Goal: Transaction & Acquisition: Purchase product/service

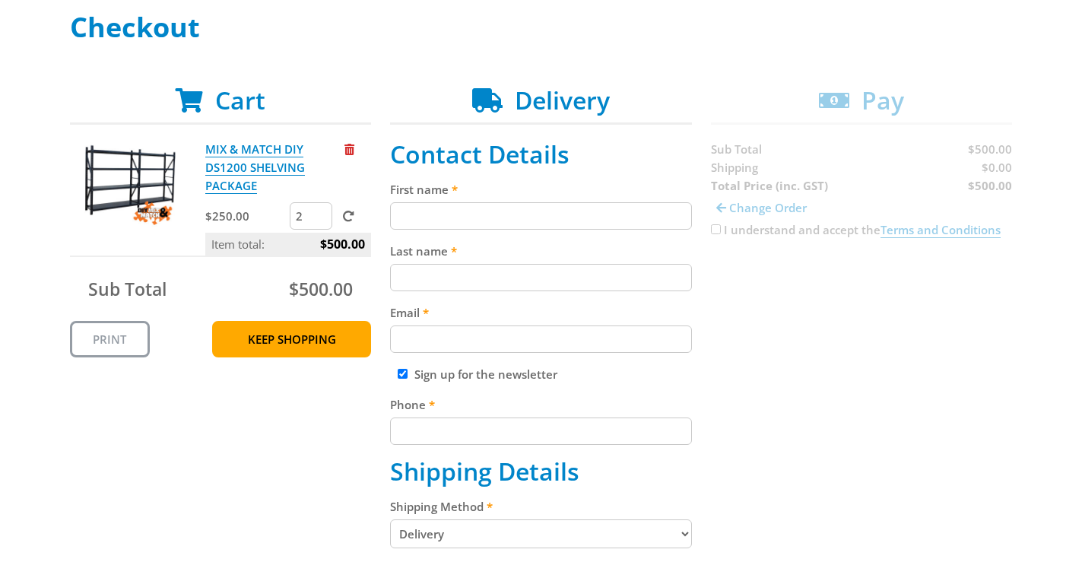
scroll to position [228, 0]
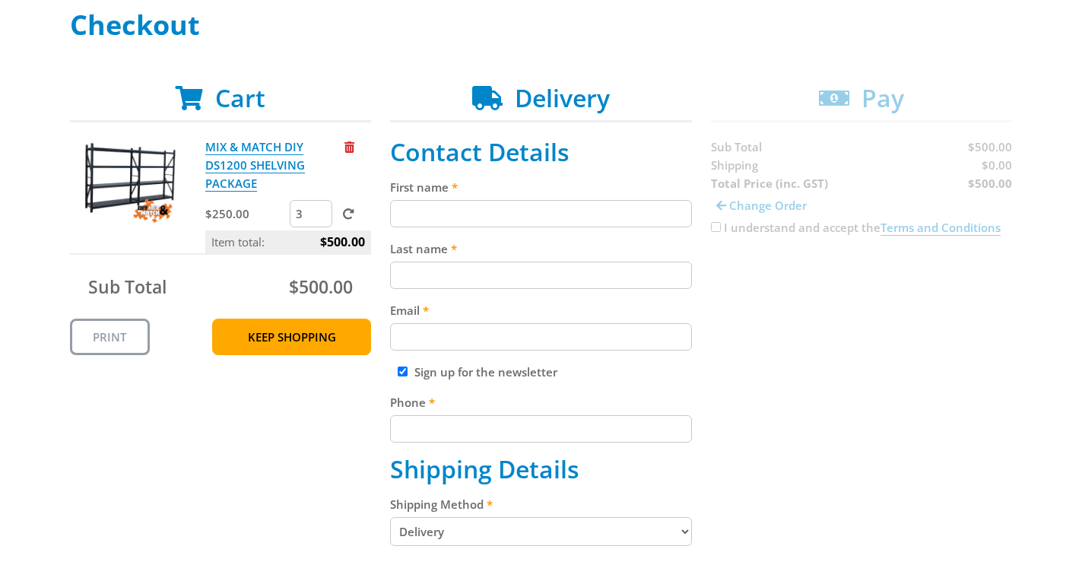
type input "3"
click at [321, 211] on input "3" at bounding box center [311, 213] width 43 height 27
click at [348, 210] on span at bounding box center [348, 213] width 11 height 11
click at [0, 0] on input "submit" at bounding box center [0, 0] width 0 height 0
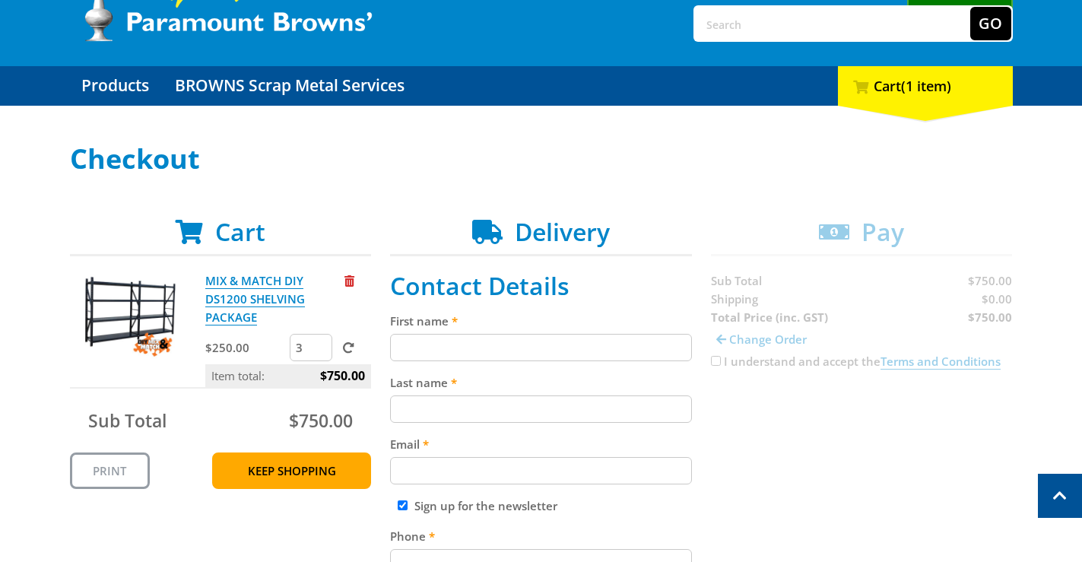
scroll to position [0, 0]
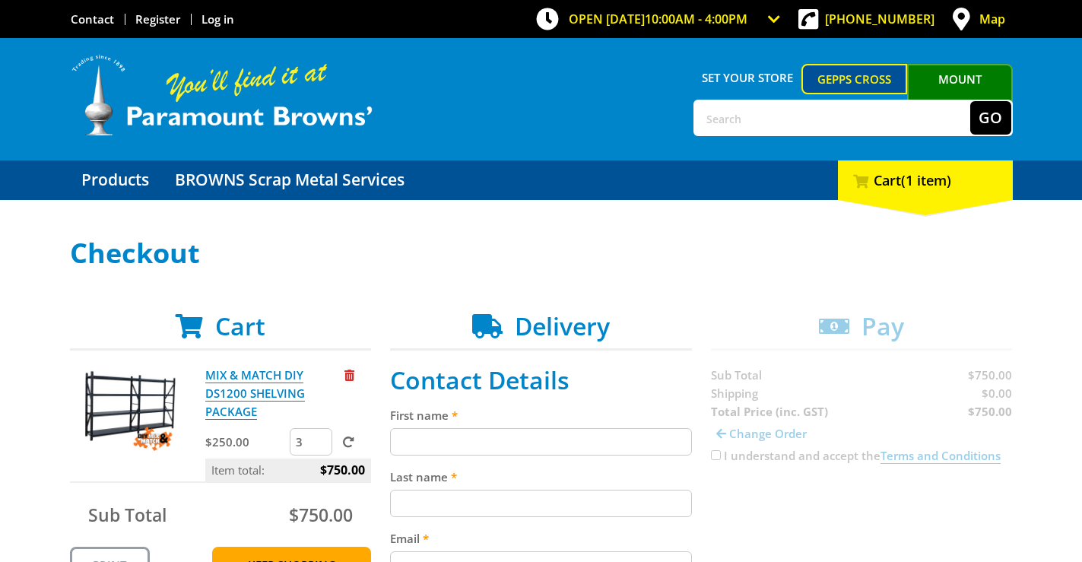
click at [862, 81] on link "Gepps Cross" at bounding box center [854, 79] width 106 height 30
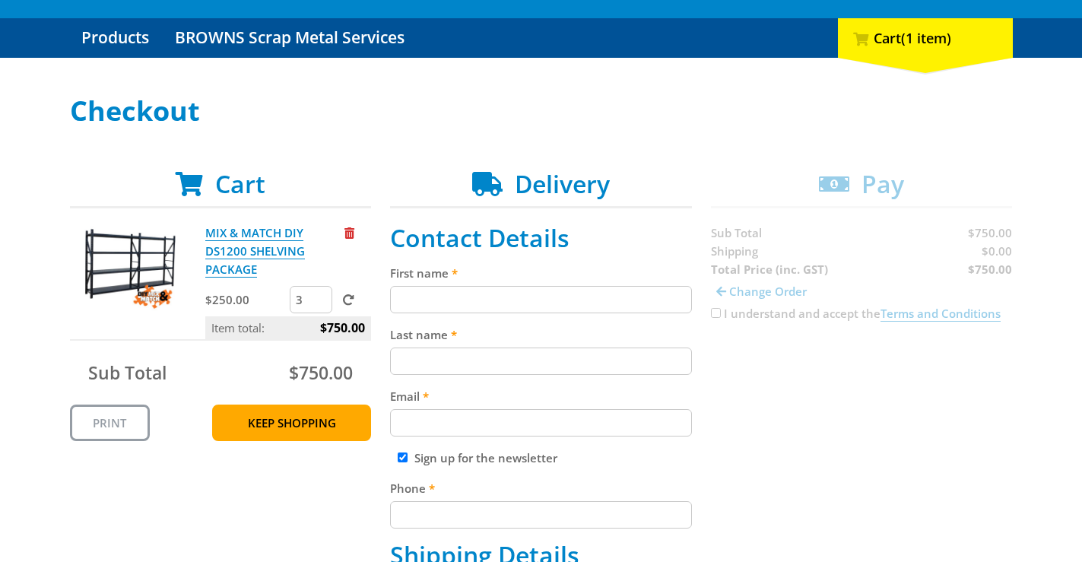
scroll to position [157, 0]
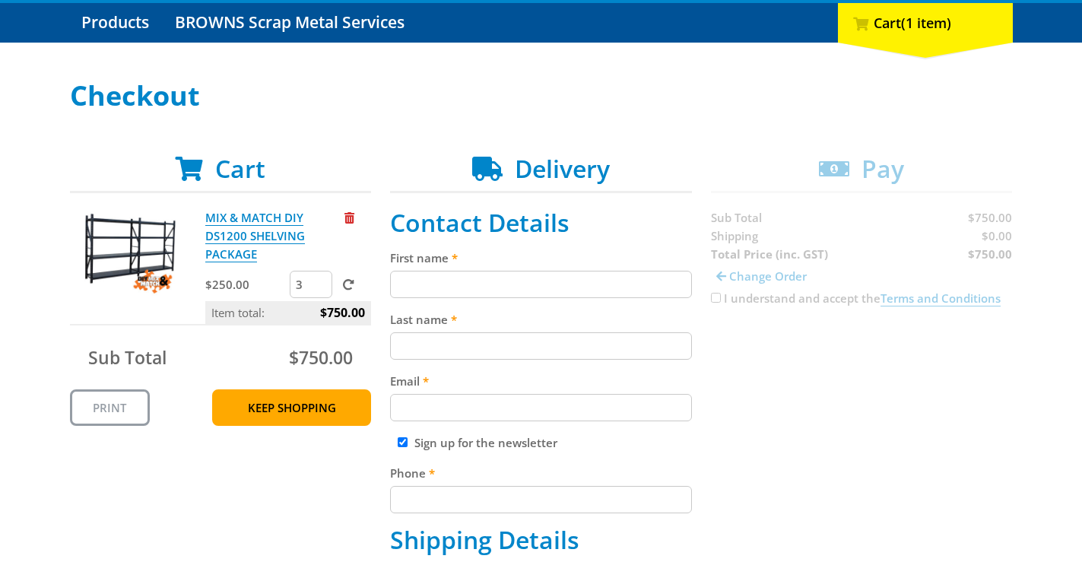
click at [230, 227] on p "MIX & MATCH DIY DS1200 SHELVING PACKAGE" at bounding box center [273, 235] width 136 height 55
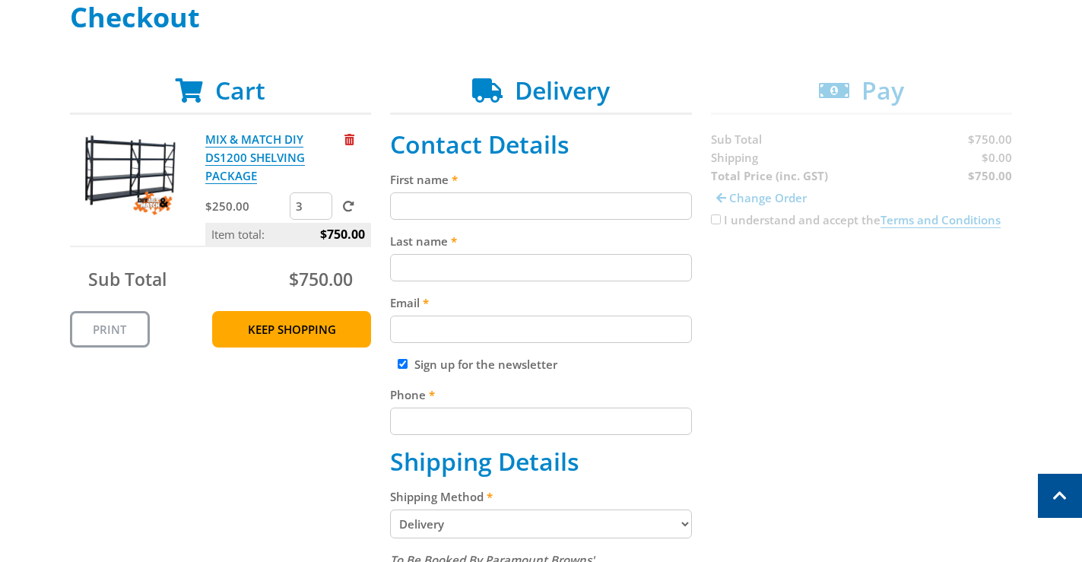
scroll to position [233, 0]
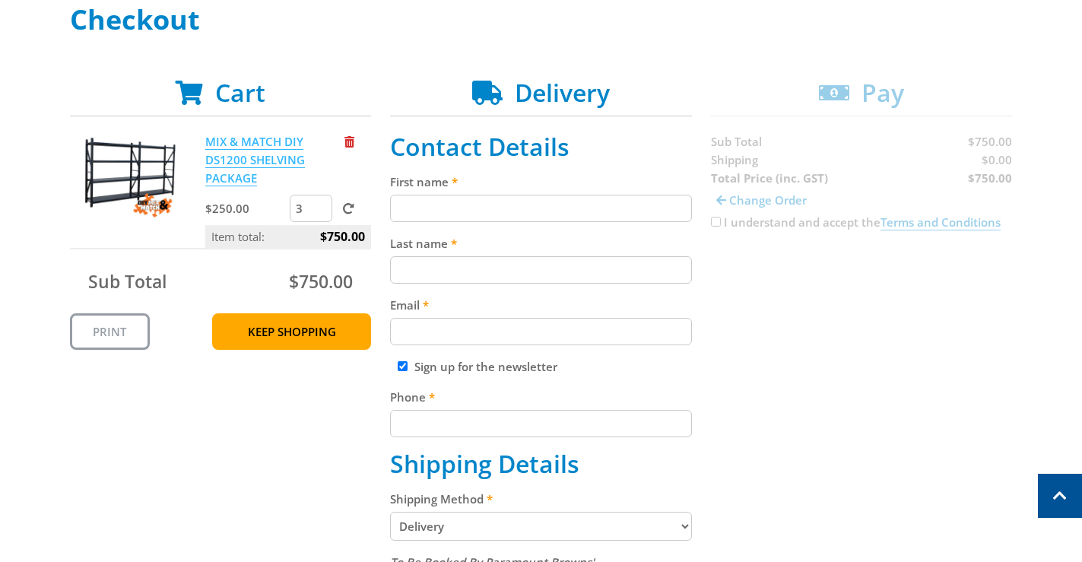
click at [244, 161] on link "MIX & MATCH DIY DS1200 SHELVING PACKAGE" at bounding box center [255, 160] width 100 height 52
